Goal: Check status: Check status

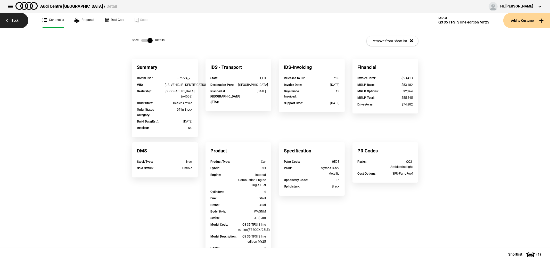
drag, startPoint x: 0, startPoint y: 0, endPoint x: 10, endPoint y: 18, distance: 19.9
click at [10, 18] on link "Back" at bounding box center [14, 20] width 28 height 15
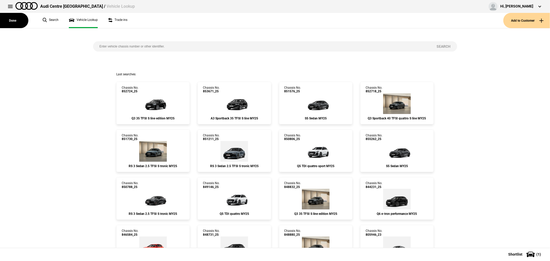
click at [174, 45] on input "search" at bounding box center [261, 46] width 337 height 10
type input "824417"
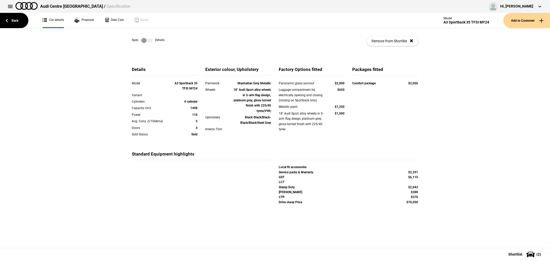
click at [141, 41] on label at bounding box center [146, 40] width 11 height 5
